Goal: Task Accomplishment & Management: Complete application form

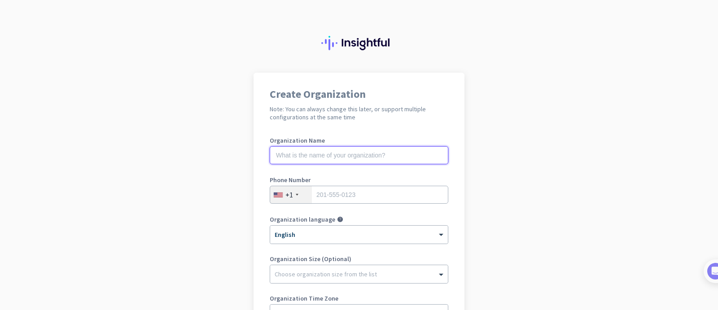
click at [343, 154] on input "text" at bounding box center [359, 155] width 179 height 18
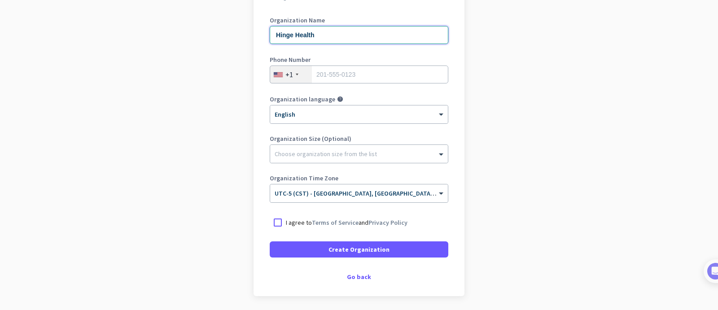
scroll to position [122, 0]
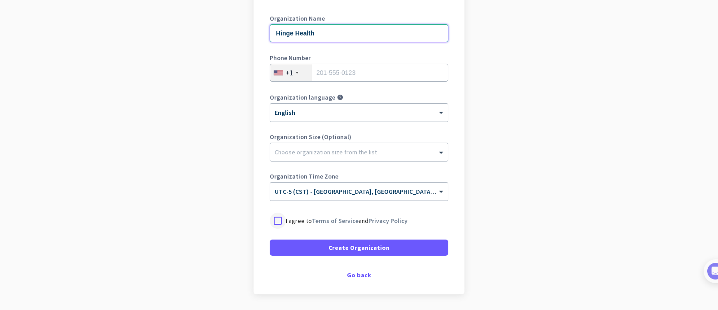
type input "Hinge Health"
click at [276, 220] on div at bounding box center [278, 221] width 16 height 16
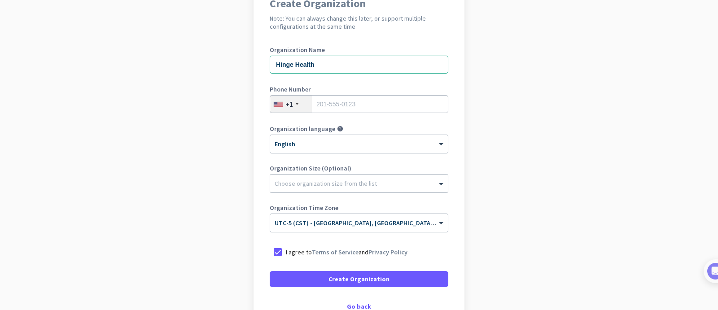
scroll to position [96, 0]
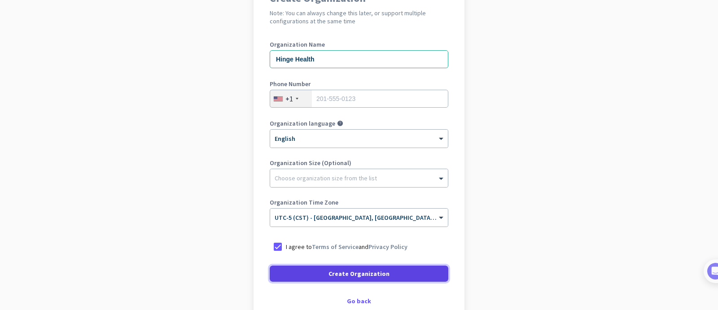
click at [374, 270] on span "Create Organization" at bounding box center [359, 273] width 61 height 9
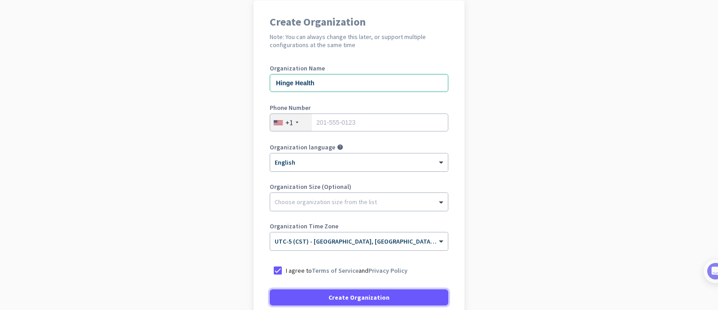
scroll to position [77, 0]
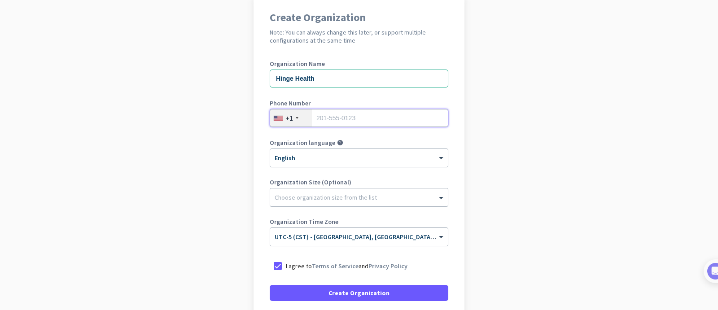
click at [347, 119] on input "tel" at bounding box center [359, 118] width 179 height 18
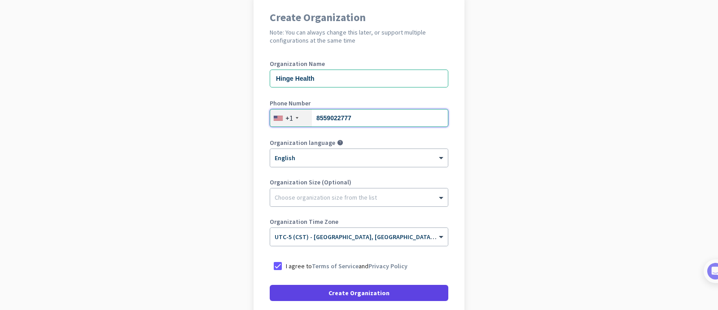
type input "8559022777"
click at [372, 291] on span "Create Organization" at bounding box center [359, 293] width 61 height 9
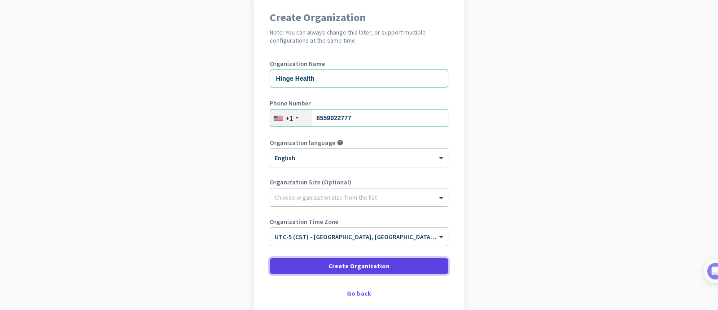
click at [395, 265] on span at bounding box center [359, 266] width 179 height 22
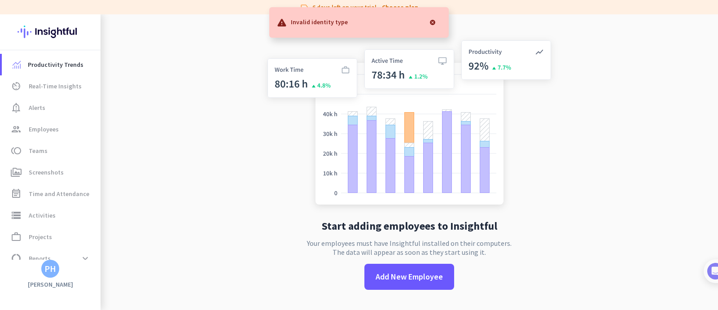
click at [431, 22] on div at bounding box center [433, 22] width 18 height 18
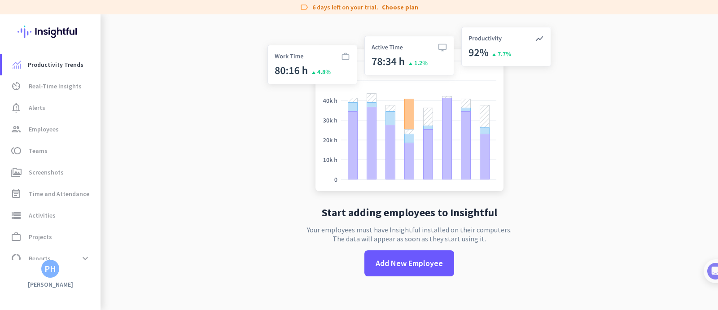
scroll to position [14, 0]
